Goal: Transaction & Acquisition: Purchase product/service

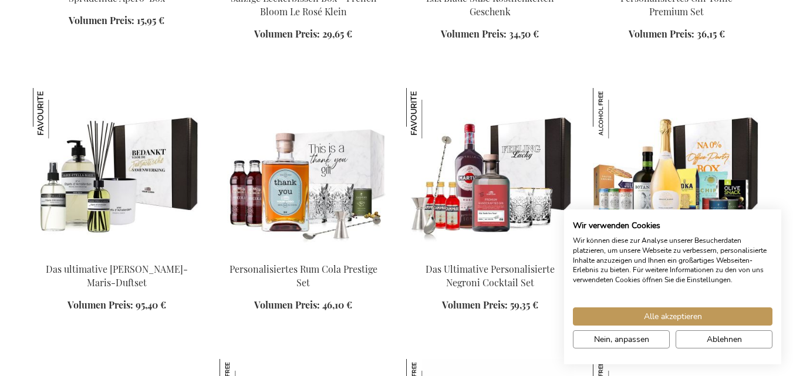
scroll to position [1325, 0]
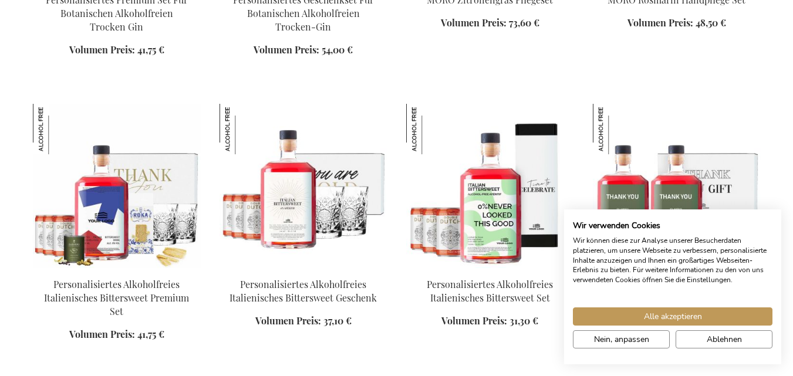
scroll to position [2198, 0]
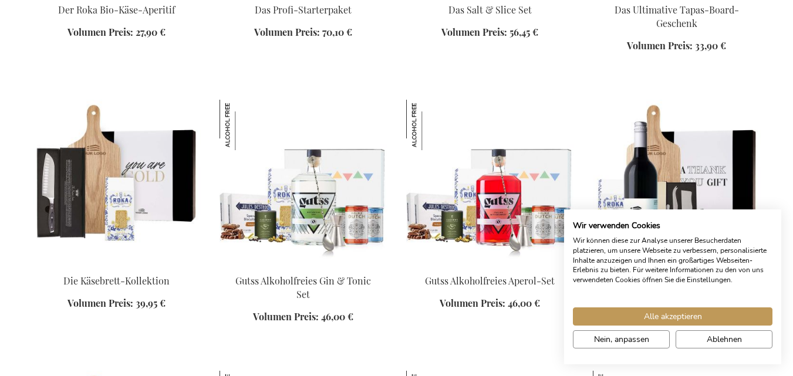
scroll to position [2502, 0]
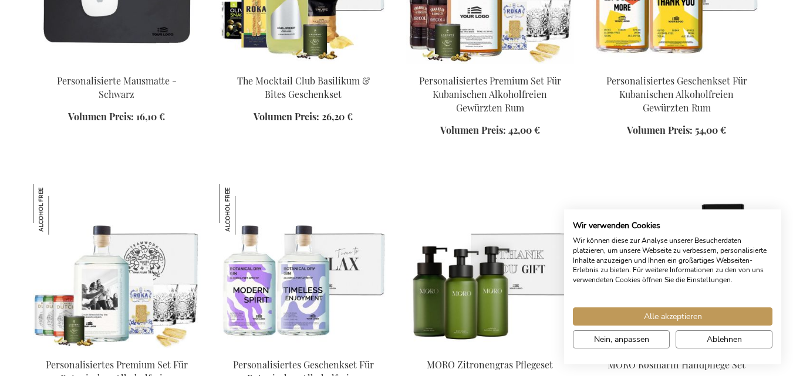
scroll to position [1177, 0]
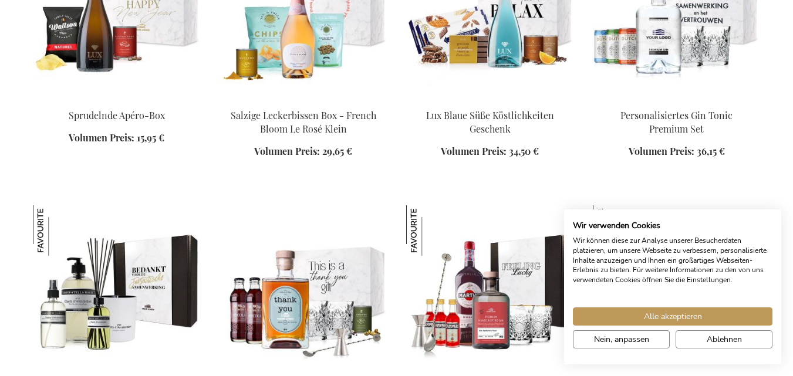
scroll to position [1243, 0]
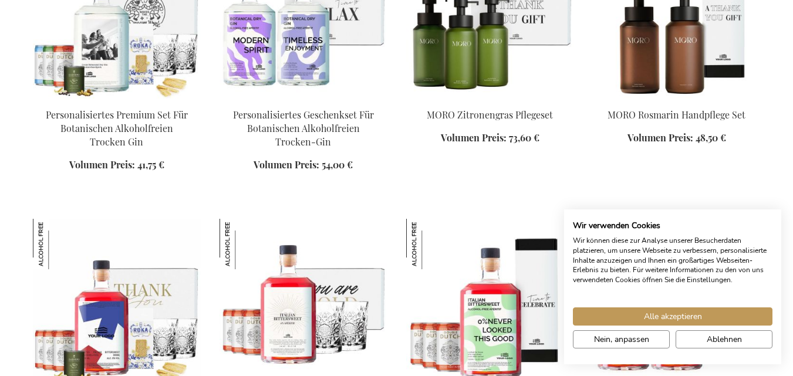
scroll to position [2097, 0]
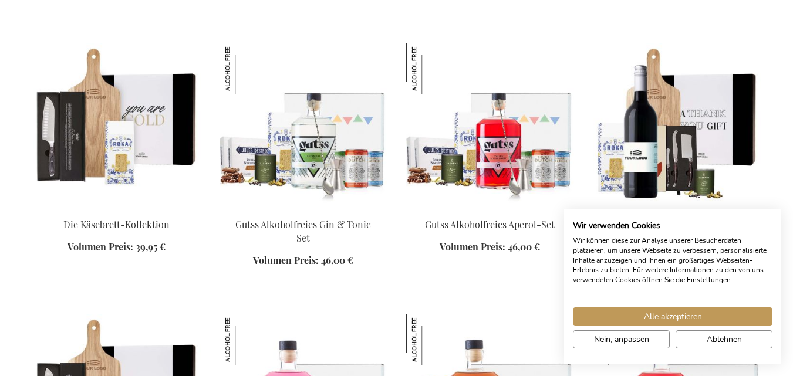
scroll to position [2966, 0]
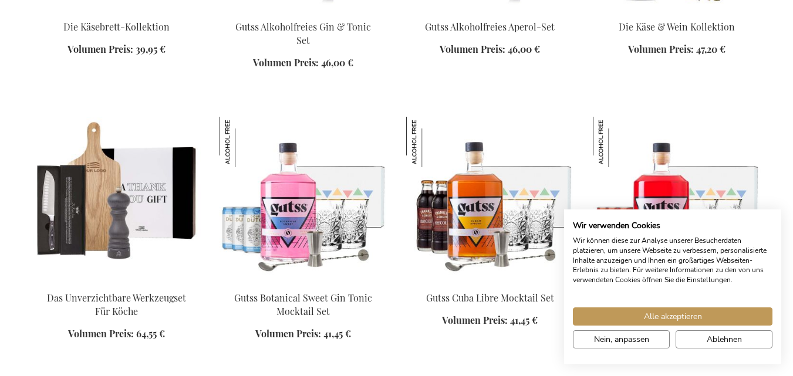
click at [652, 285] on p "Wir können diese zur Analyse unserer Besucherdaten platzieren, um unsere Websei…" at bounding box center [672, 260] width 199 height 49
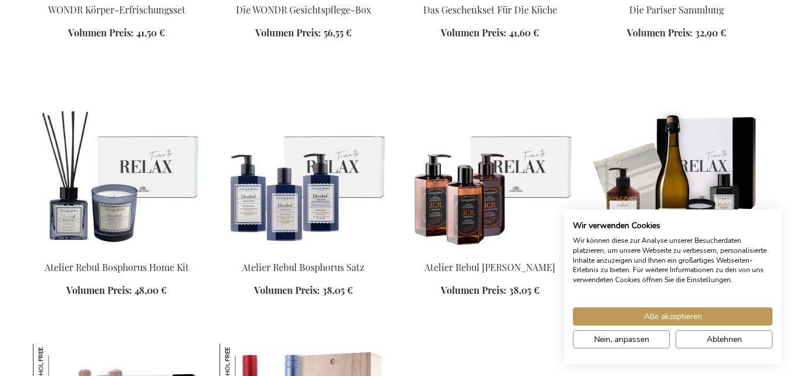
scroll to position [4092, 0]
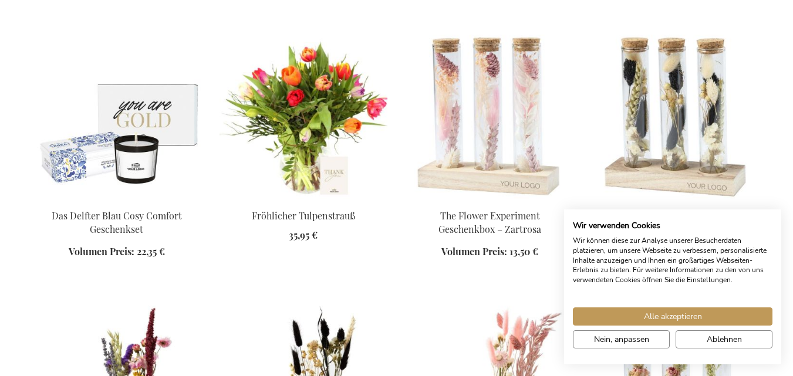
scroll to position [4145, 0]
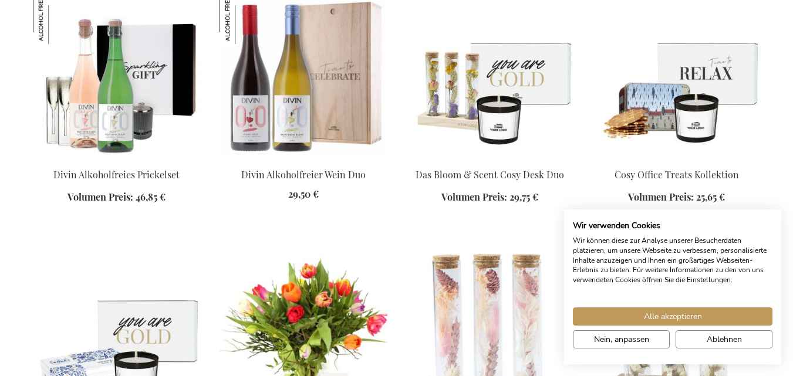
scroll to position [3742, 0]
